Goal: Navigation & Orientation: Find specific page/section

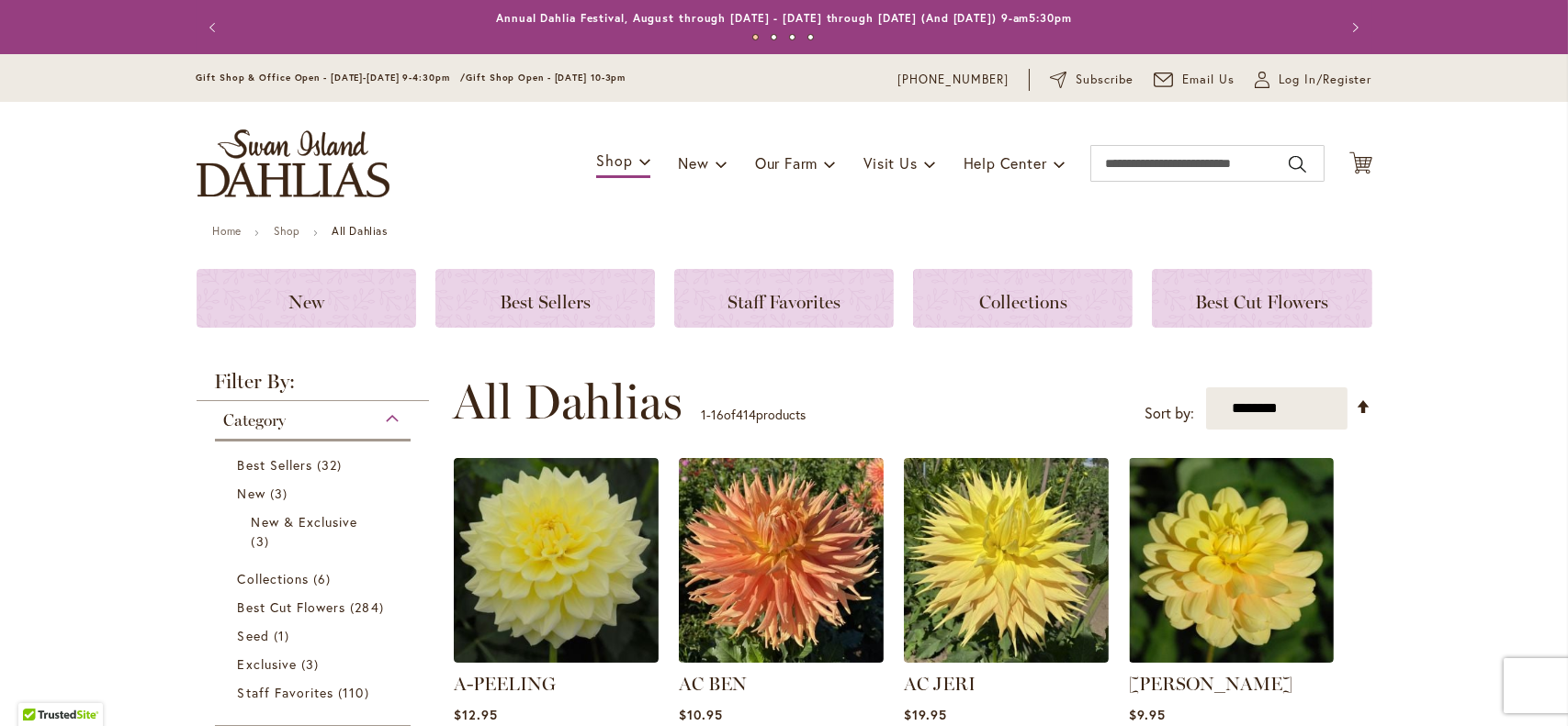
type input "**********"
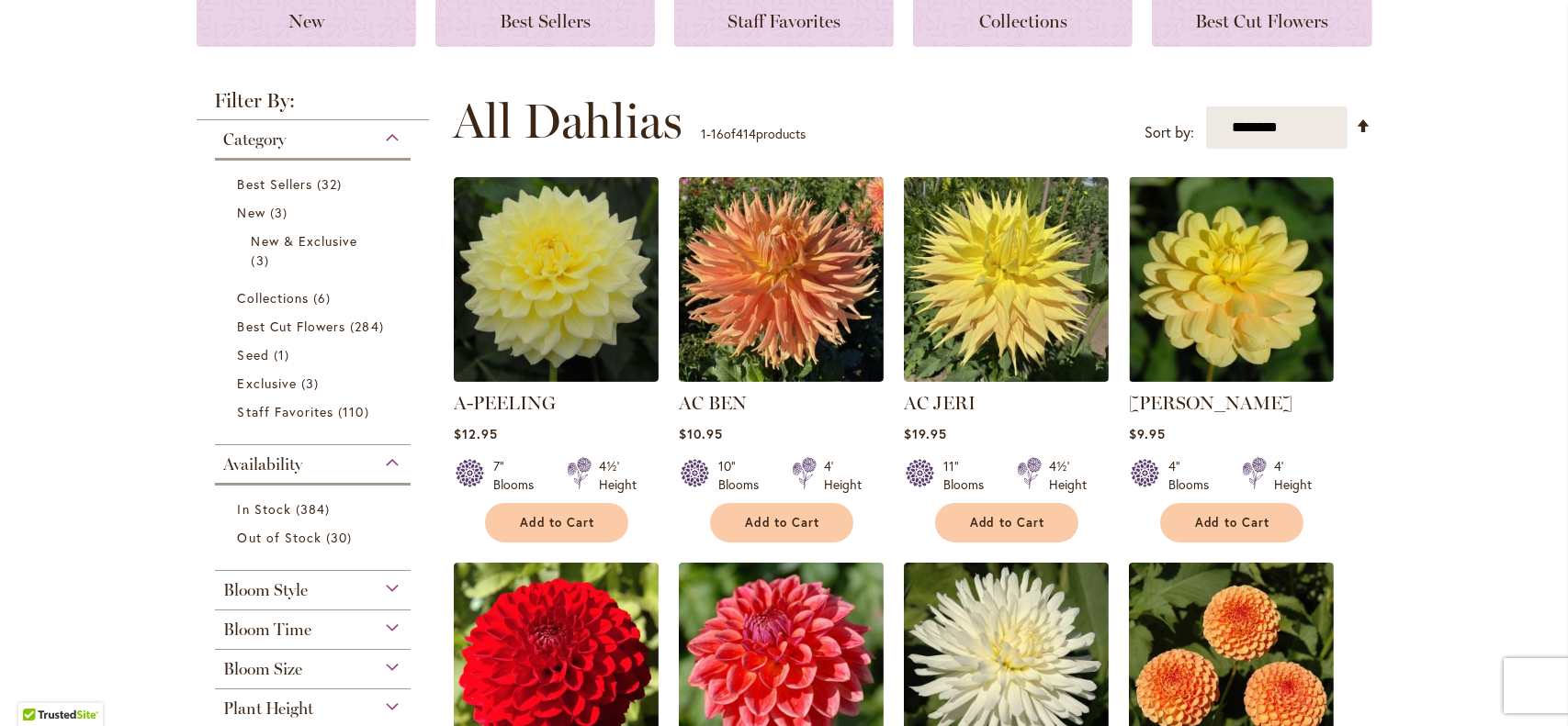
scroll to position [355, 0]
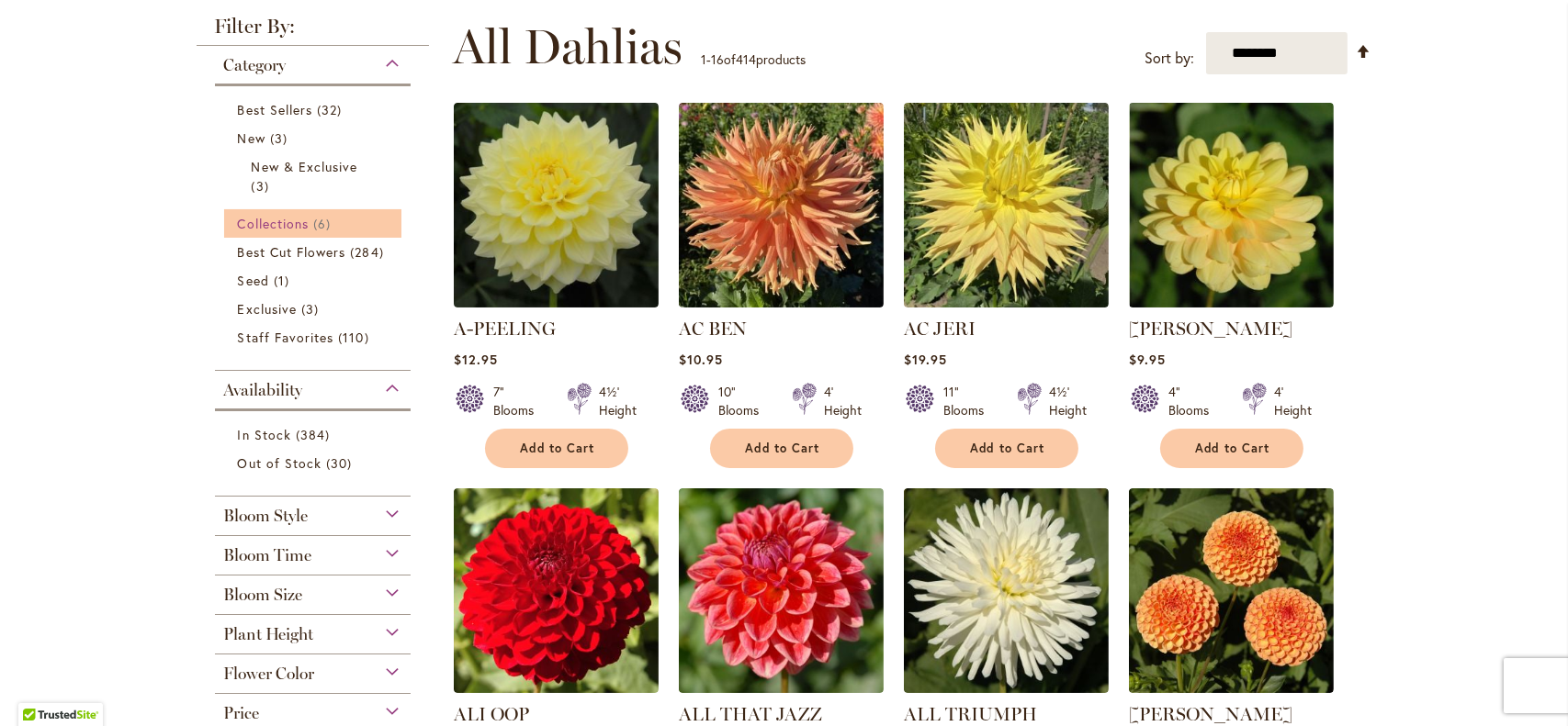
click at [280, 222] on span "Collections" at bounding box center [274, 223] width 72 height 18
